Goal: Task Accomplishment & Management: Use online tool/utility

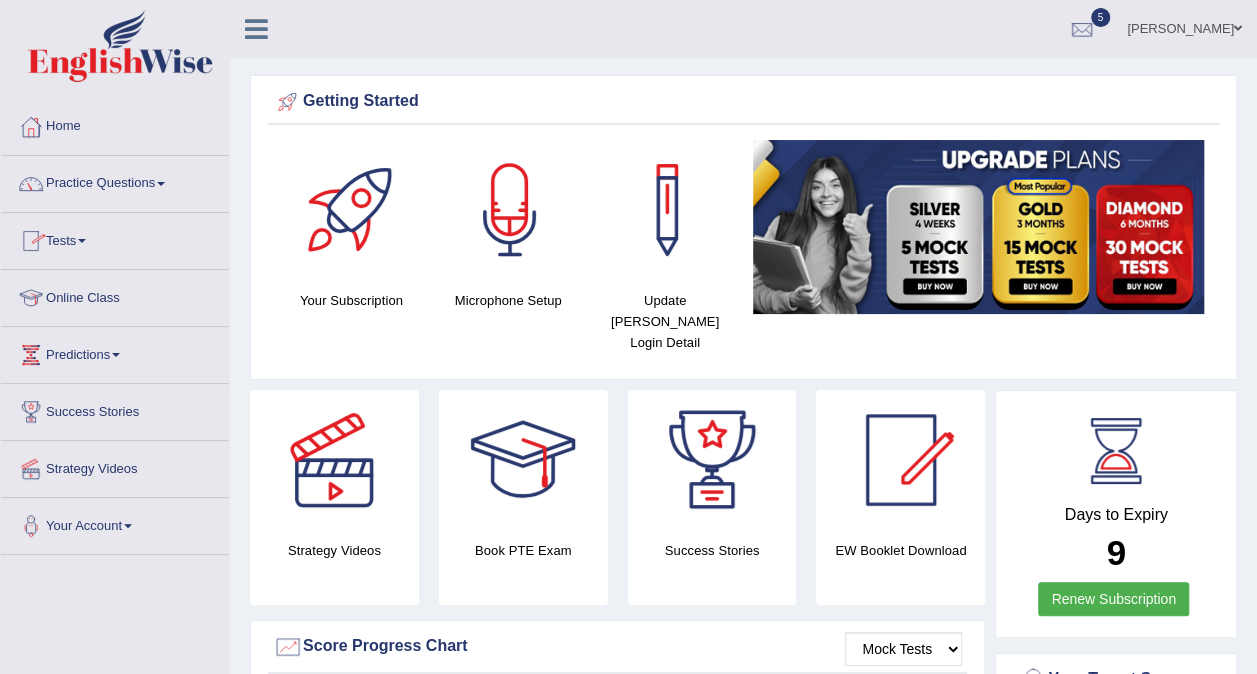
click at [86, 241] on span at bounding box center [82, 241] width 8 height 4
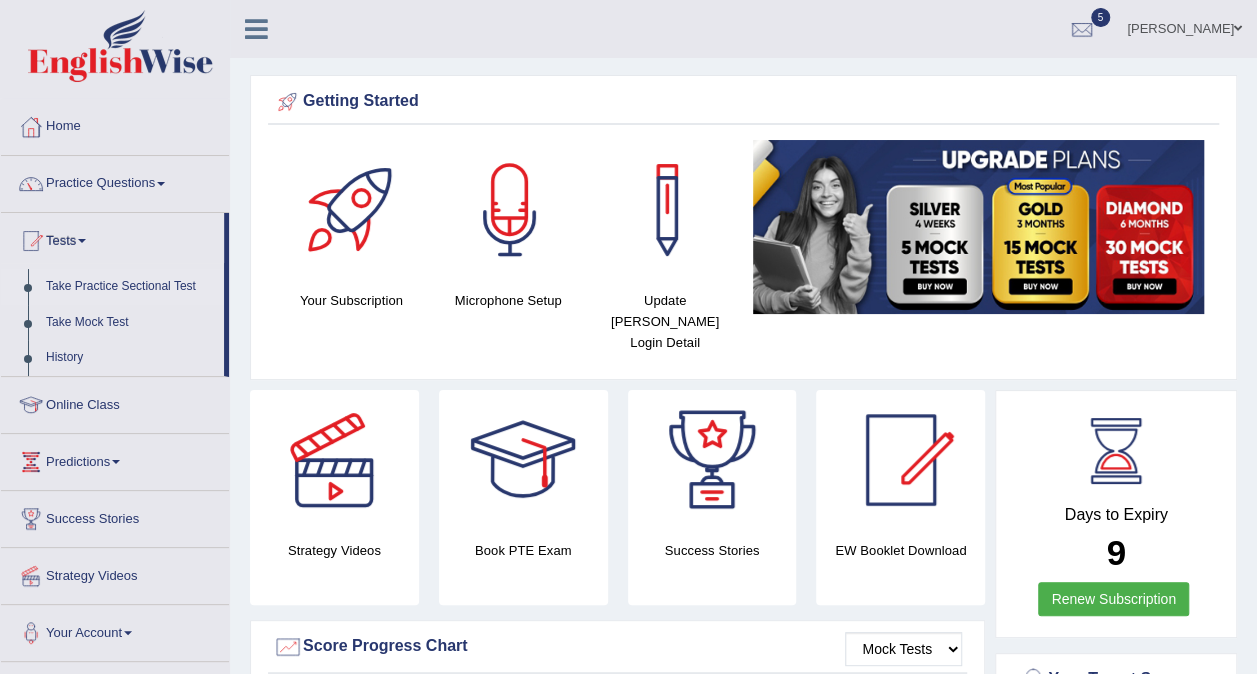
click at [117, 296] on link "Take Practice Sectional Test" at bounding box center [130, 287] width 187 height 36
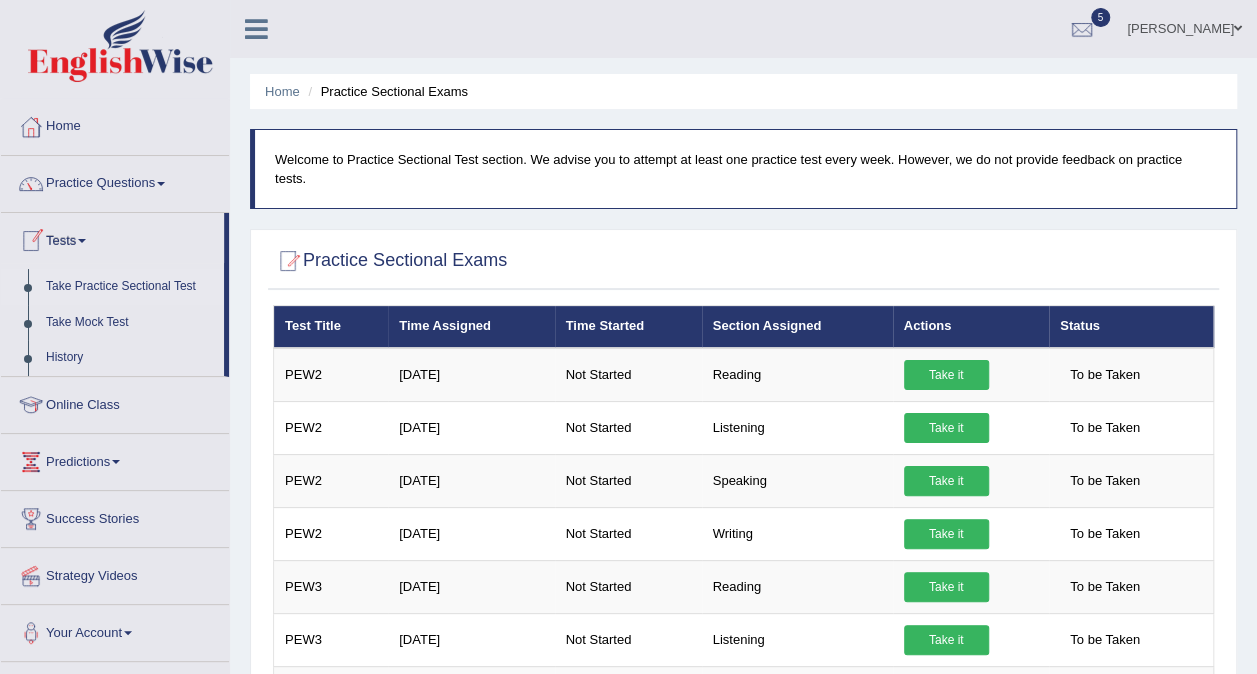
click at [95, 249] on link "Tests" at bounding box center [112, 238] width 223 height 50
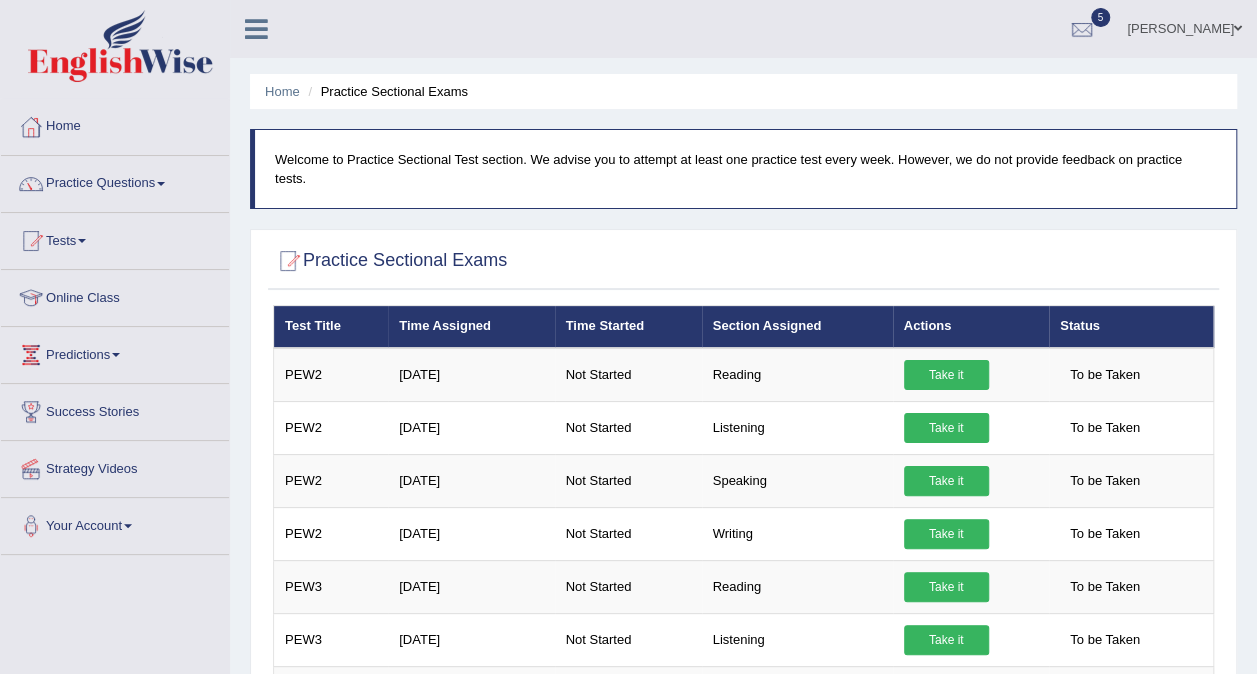
click at [84, 230] on link "Tests" at bounding box center [115, 238] width 228 height 50
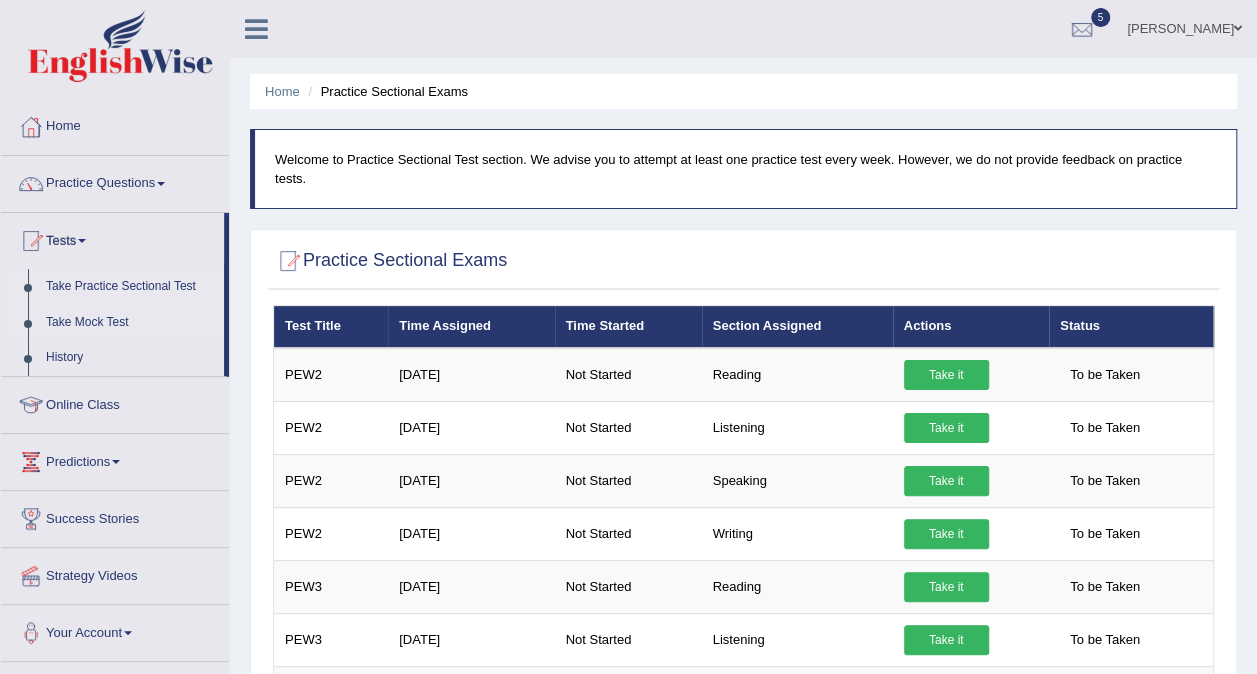
click at [78, 320] on link "Take Mock Test" at bounding box center [130, 323] width 187 height 36
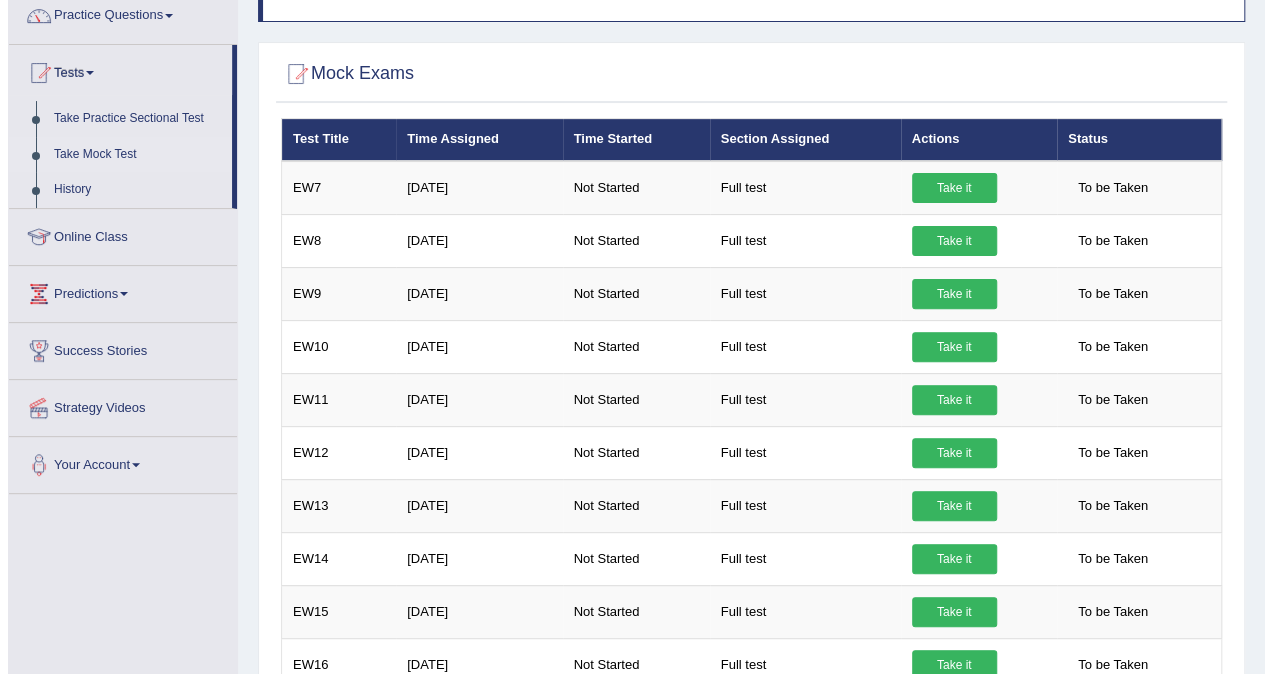
scroll to position [194, 0]
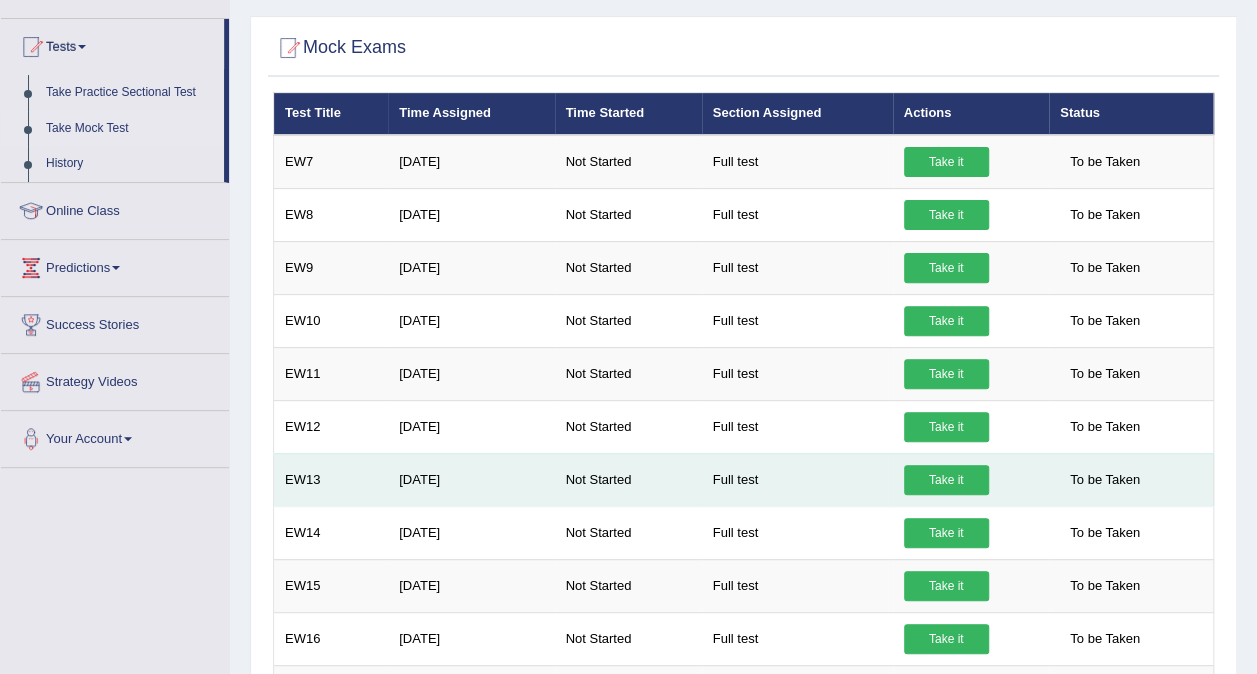
click at [940, 474] on link "Take it" at bounding box center [946, 480] width 85 height 30
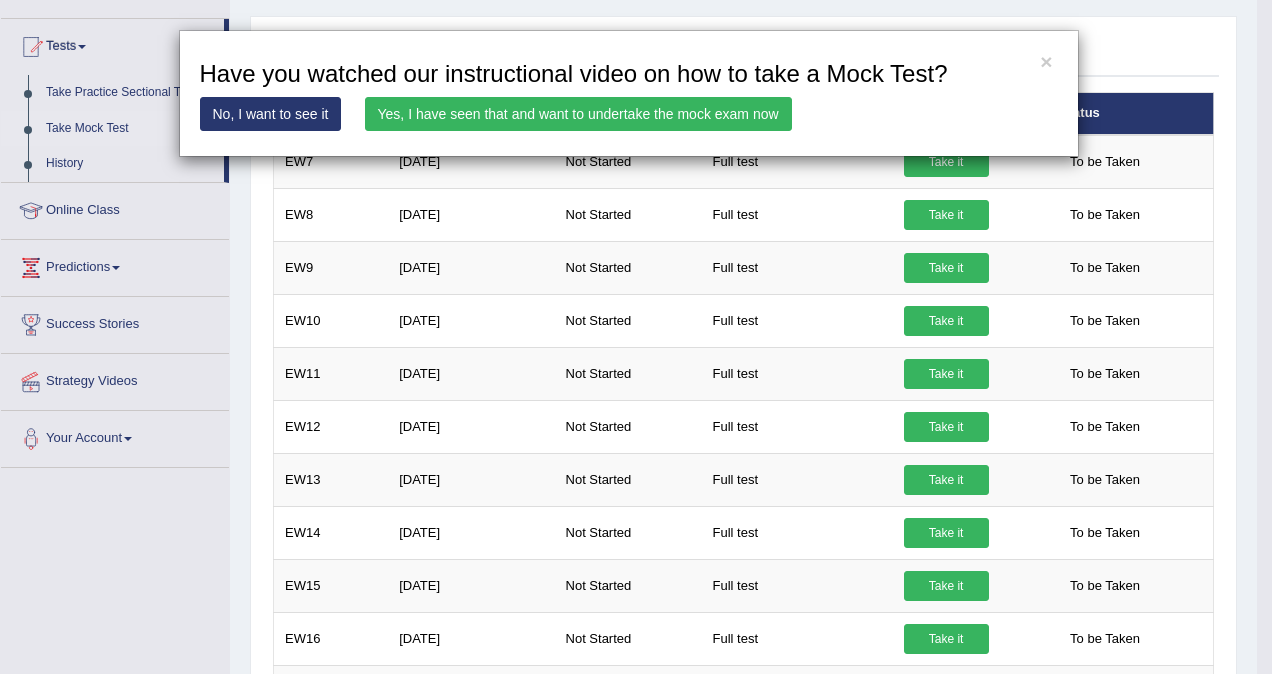
click at [599, 120] on link "Yes, I have seen that and want to undertake the mock exam now" at bounding box center [578, 114] width 427 height 34
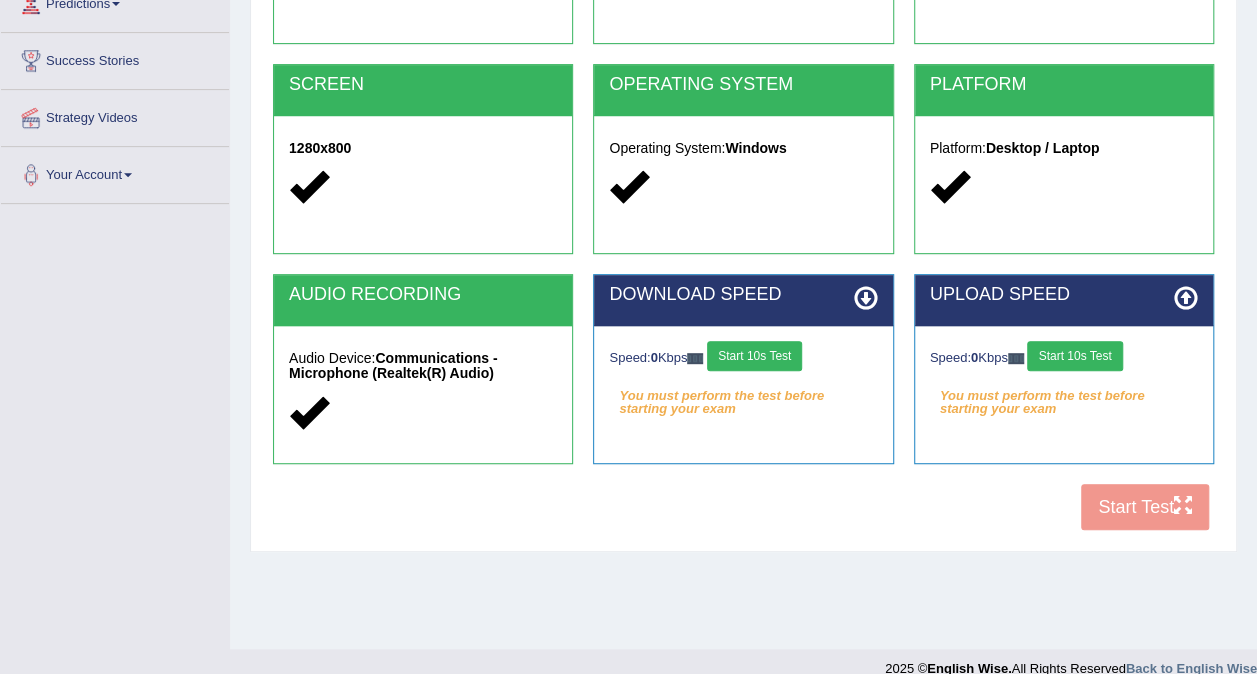
scroll to position [360, 0]
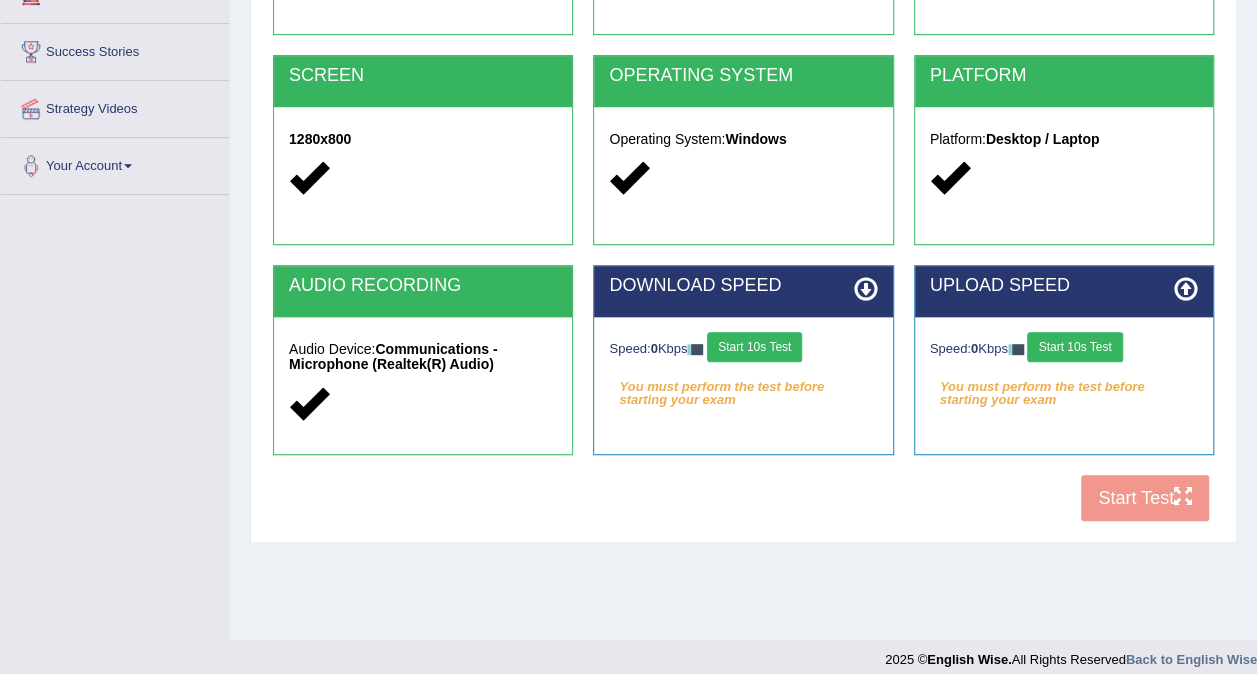
click at [882, 318] on div "Speed: 0 Kbps Start 10s Test You must perform the test before starting your exa…" at bounding box center [743, 367] width 298 height 100
click at [765, 346] on button "Start 10s Test" at bounding box center [754, 347] width 95 height 30
click at [1080, 349] on button "Start 10s Test" at bounding box center [1074, 347] width 95 height 30
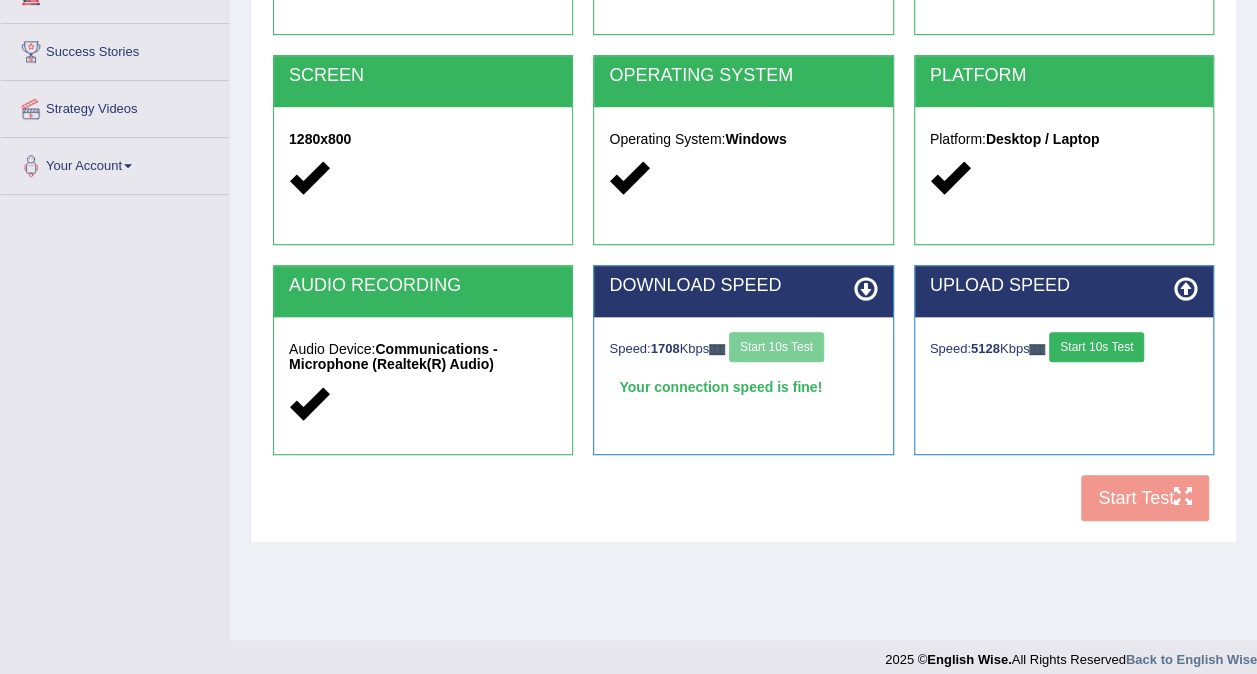
click at [1080, 349] on button "Start 10s Test" at bounding box center [1096, 347] width 95 height 30
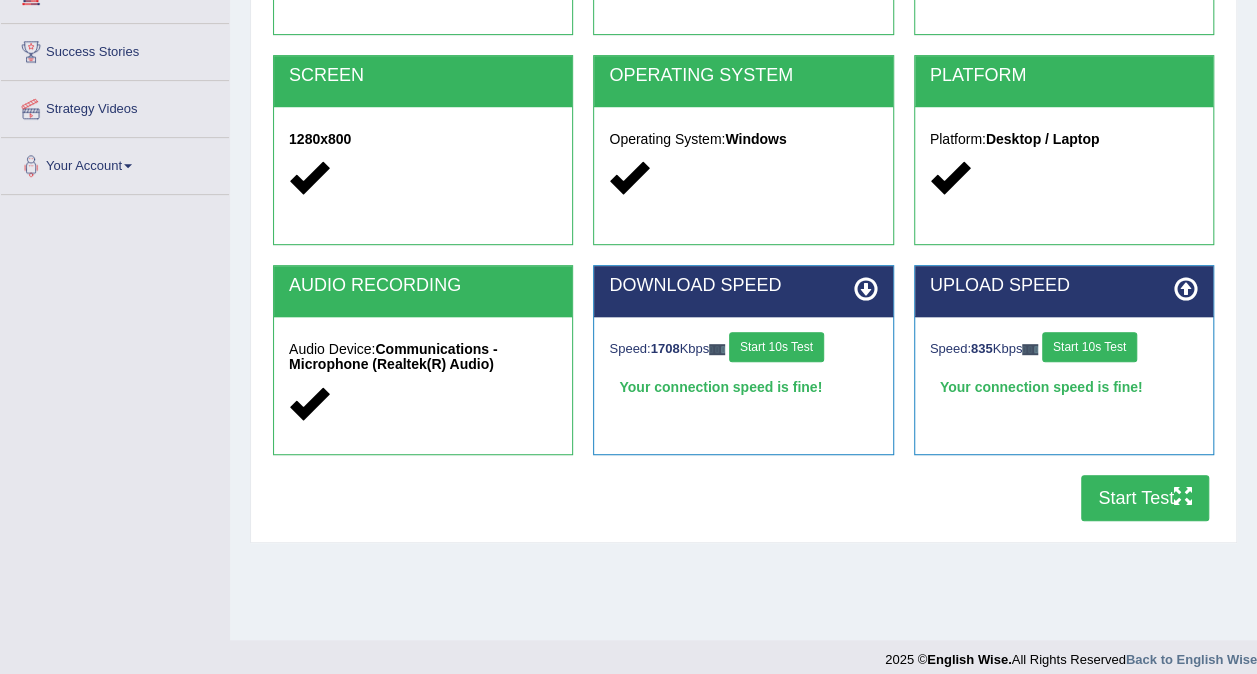
click at [1133, 502] on button "Start Test" at bounding box center [1145, 498] width 128 height 46
